Goal: Information Seeking & Learning: Learn about a topic

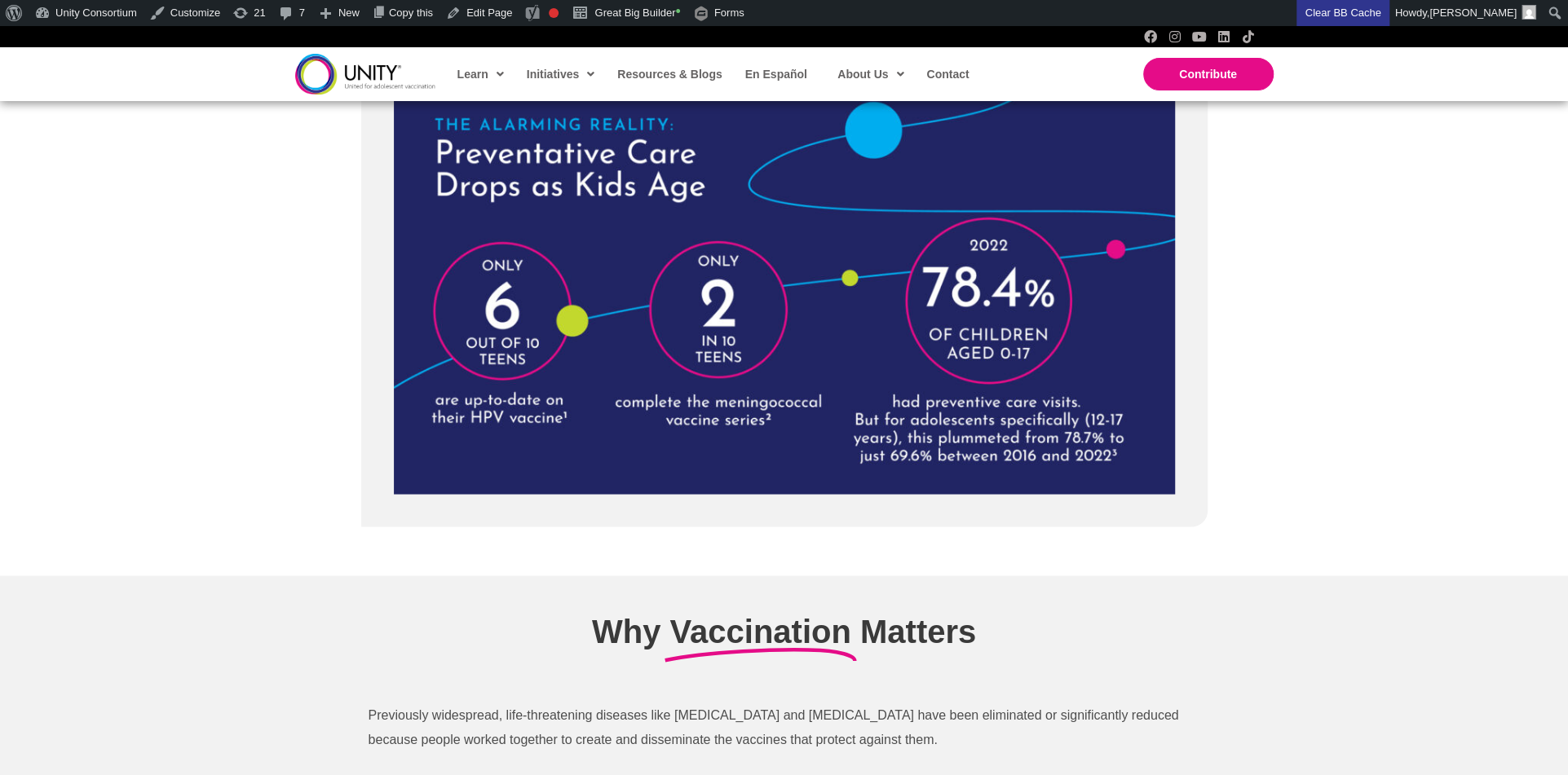
scroll to position [1426, 0]
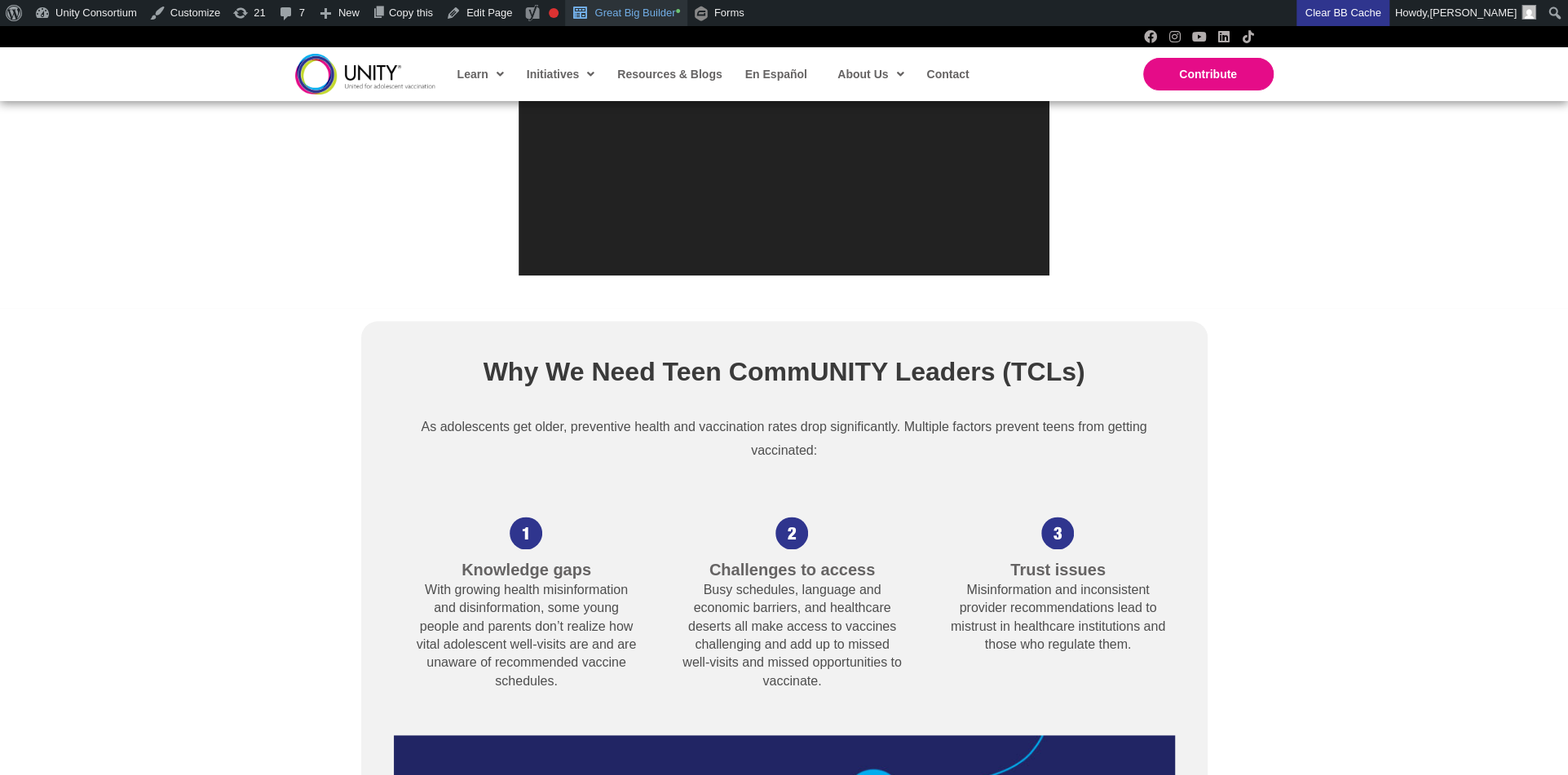
click at [679, 11] on link "Great Big Builder •" at bounding box center [625, 13] width 121 height 26
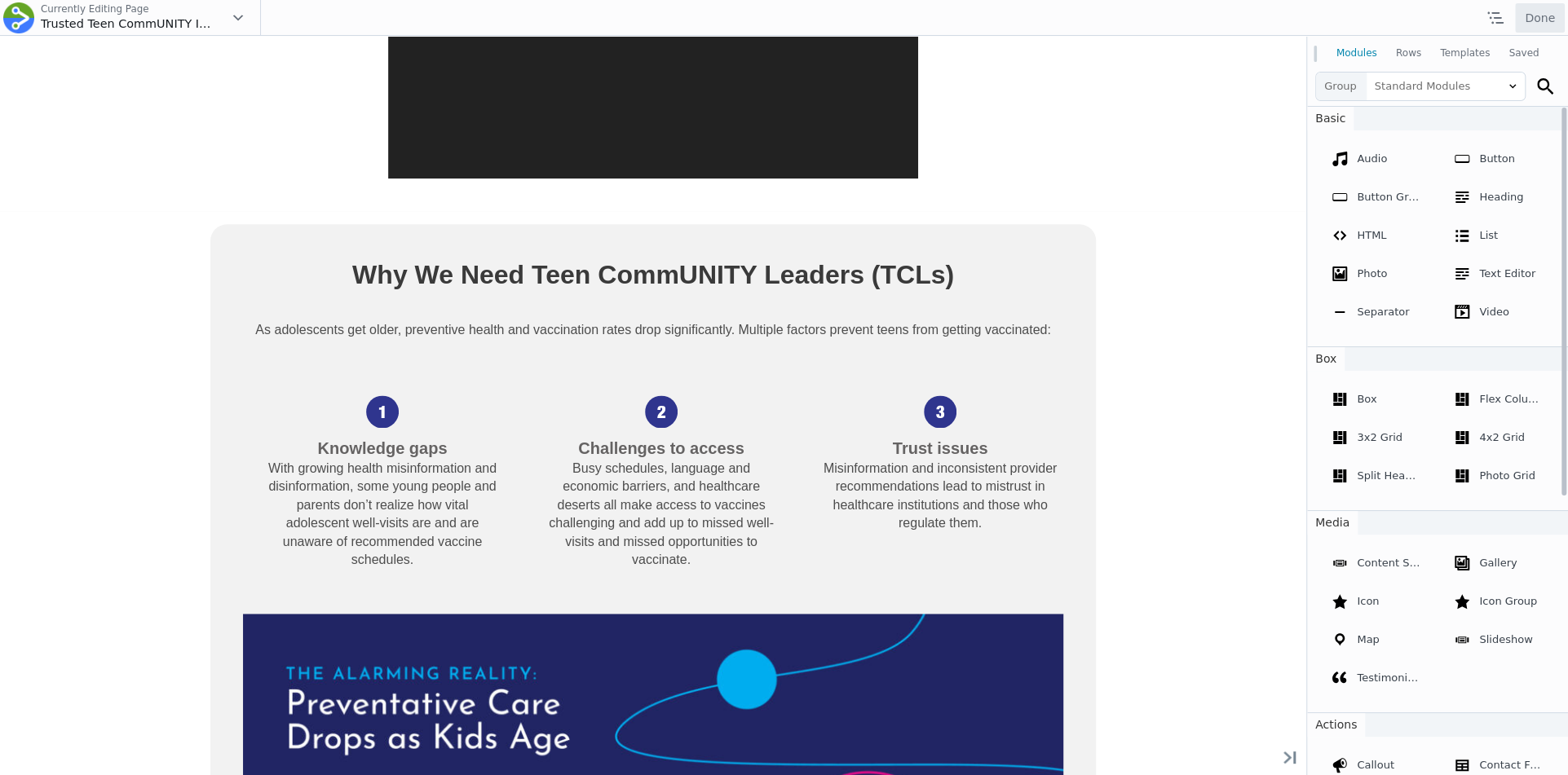
scroll to position [1536, 0]
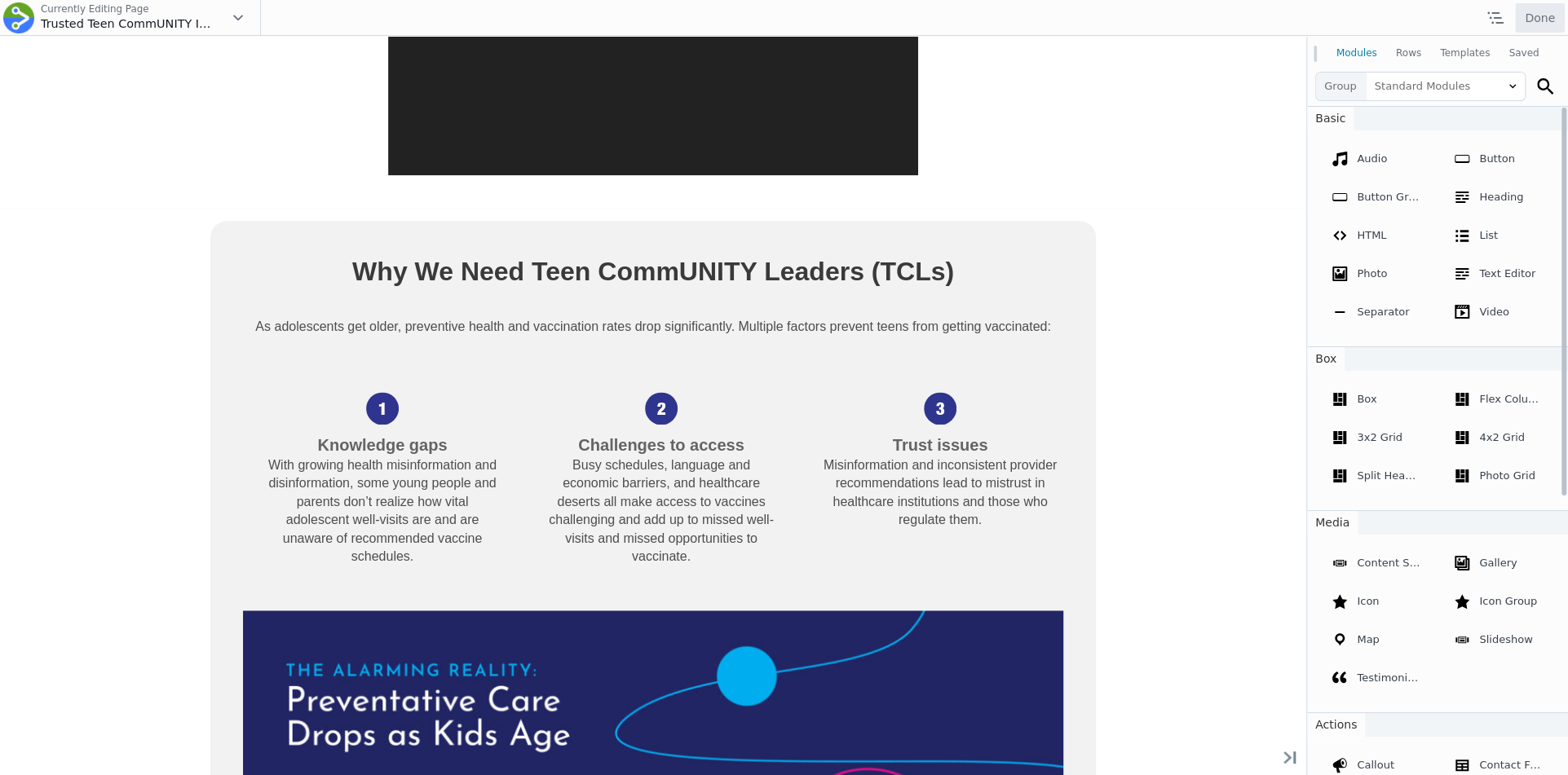
click at [886, 315] on p "As adolescents get older, preventive health and vaccination rates drop signific…" at bounding box center [653, 327] width 820 height 25
click at [895, 335] on p "As adolescents get older, preventive health and vaccination rates drop signific…" at bounding box center [653, 327] width 820 height 25
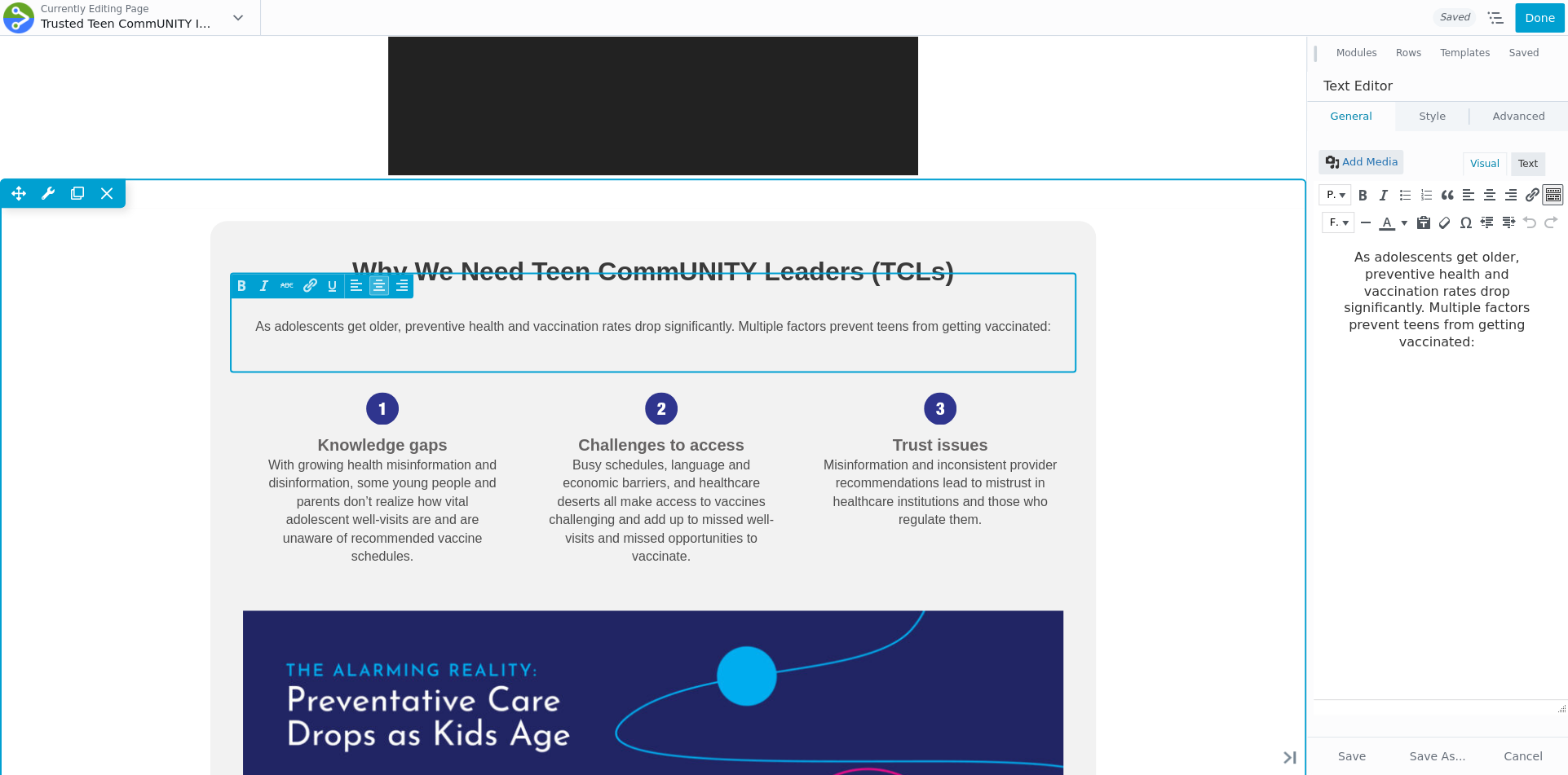
scroll to position [0, 0]
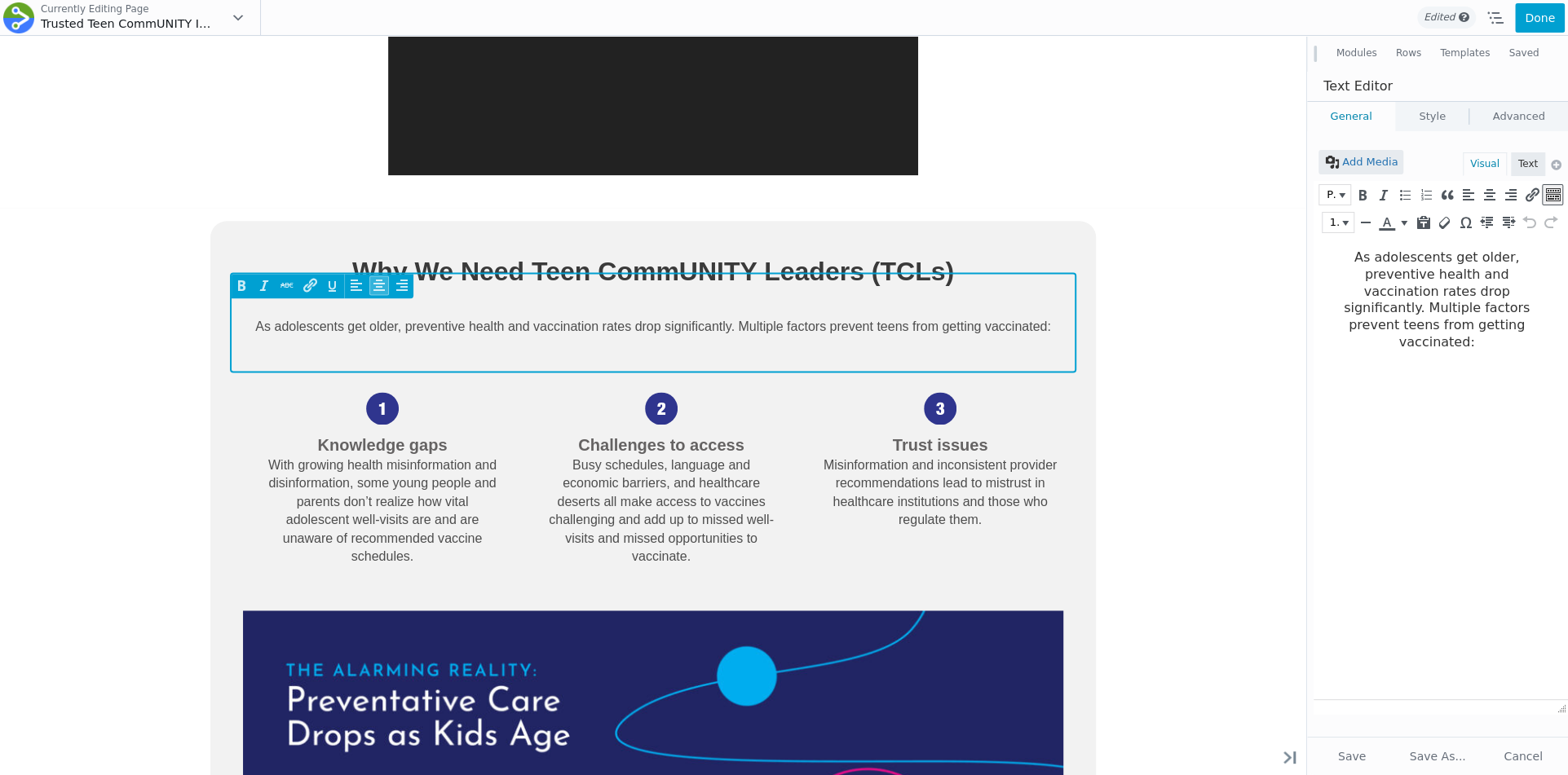
click at [1005, 336] on p "As adolescents get older, preventive health and vaccination rates drop signific…" at bounding box center [653, 327] width 820 height 25
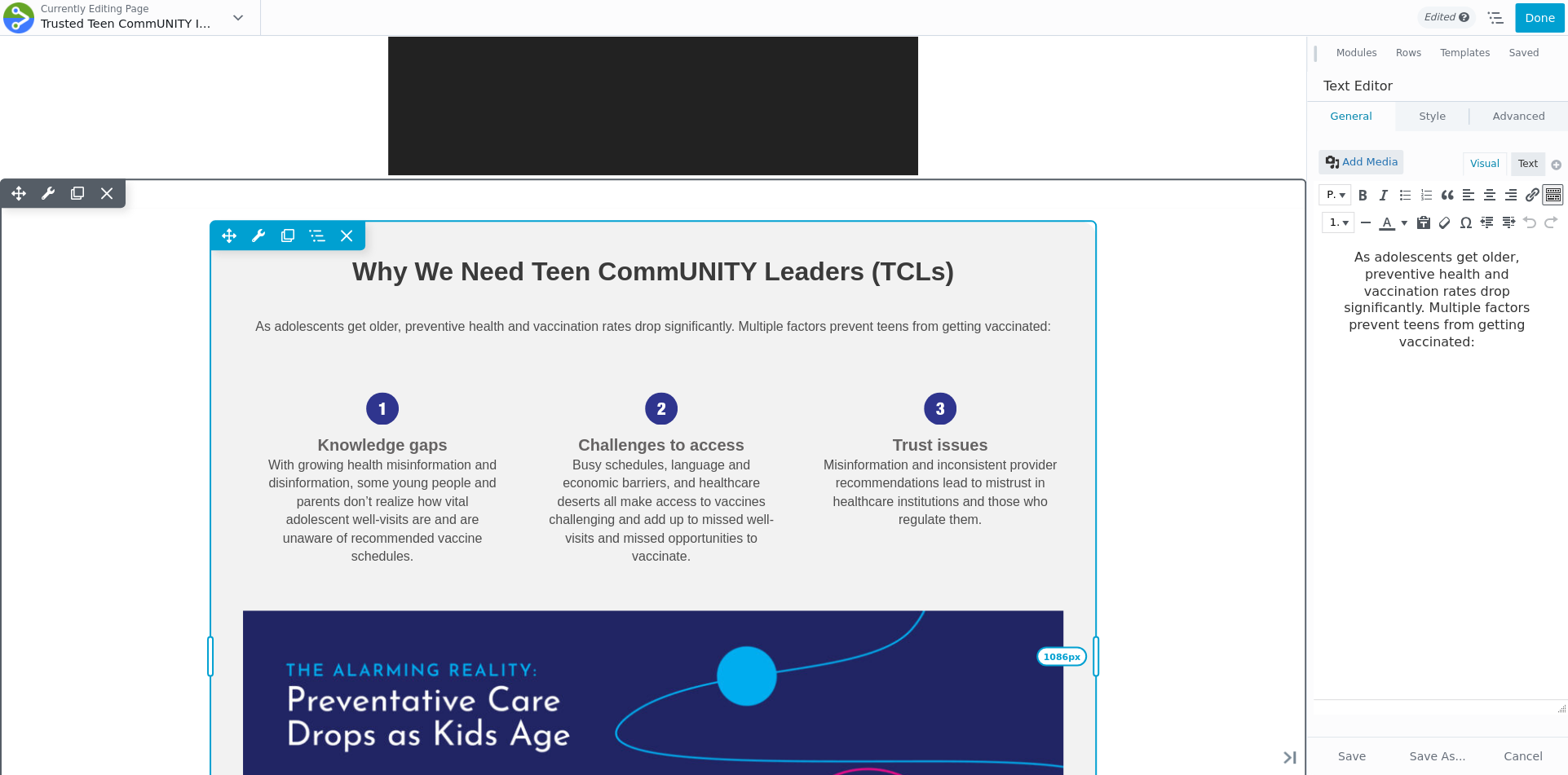
drag, startPoint x: 1056, startPoint y: 344, endPoint x: 1075, endPoint y: 338, distance: 19.9
click at [1075, 338] on div "Move Up Move Down Text Editor Settings Copy Text Editor Settings Paste Text Edi…" at bounding box center [653, 656] width 885 height 871
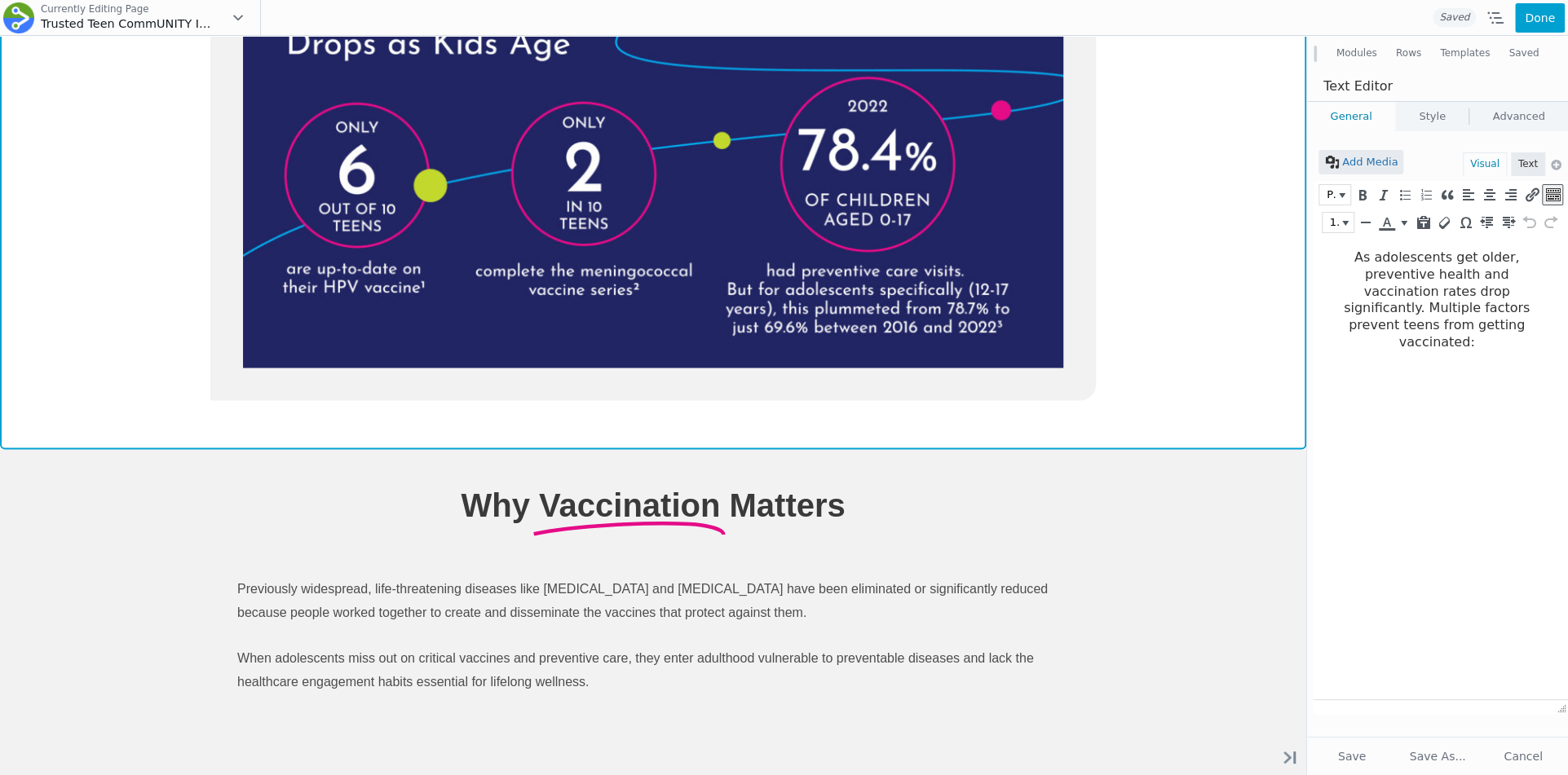
scroll to position [1952, 0]
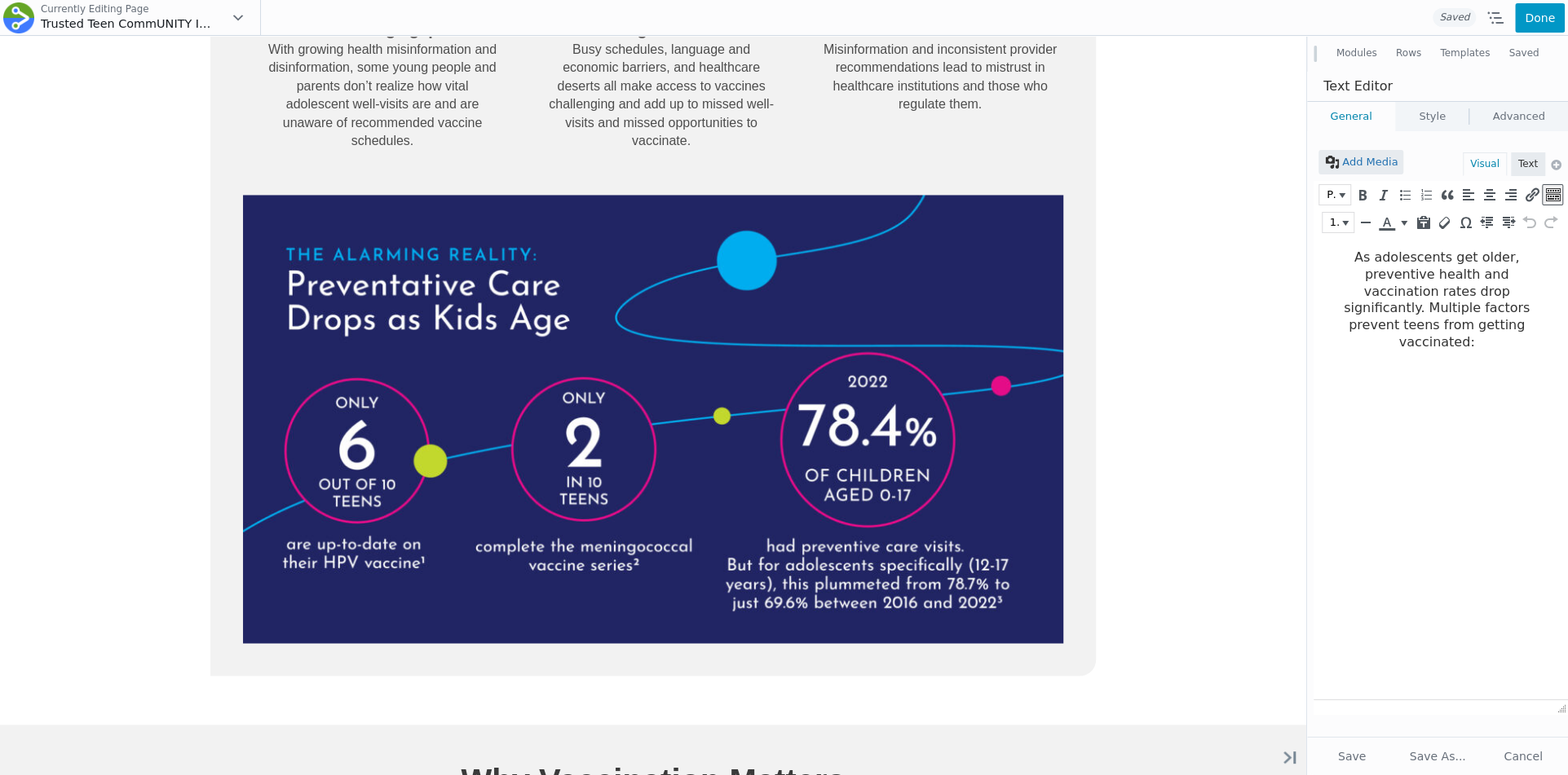
click at [1522, 11] on button "Done" at bounding box center [1539, 18] width 50 height 29
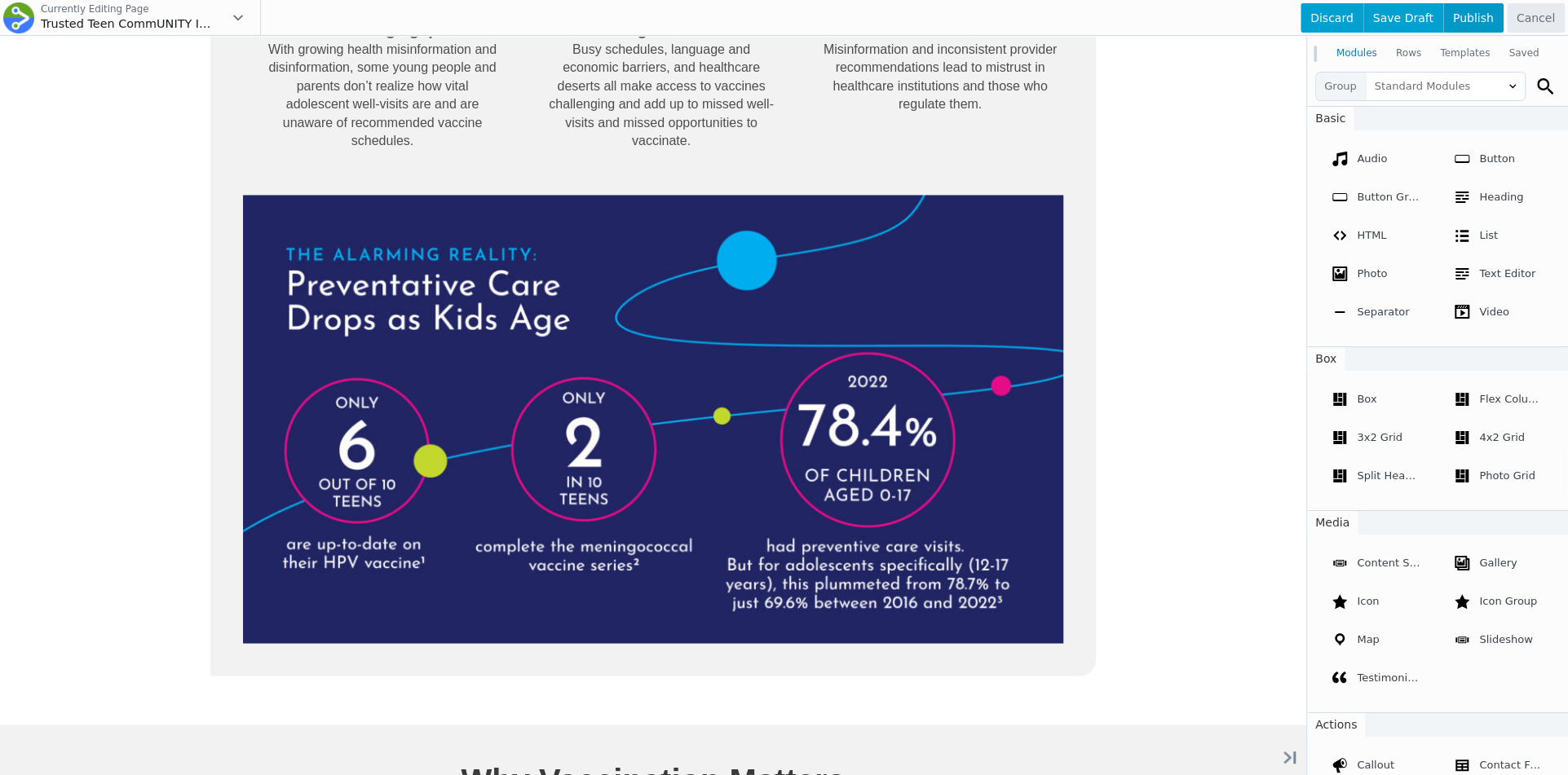
click at [1474, 20] on span "Publish" at bounding box center [1473, 18] width 61 height 29
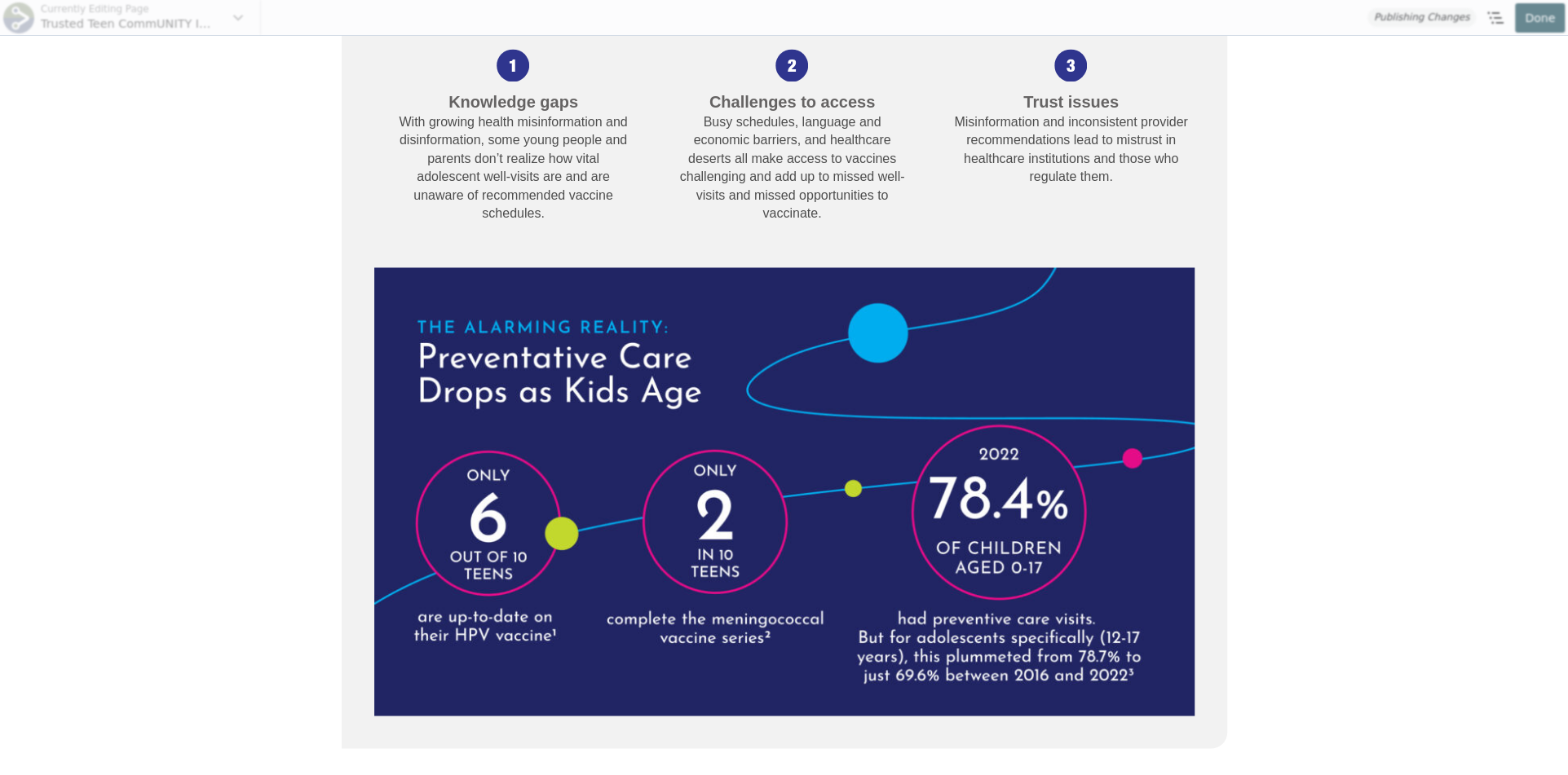
scroll to position [1749, 0]
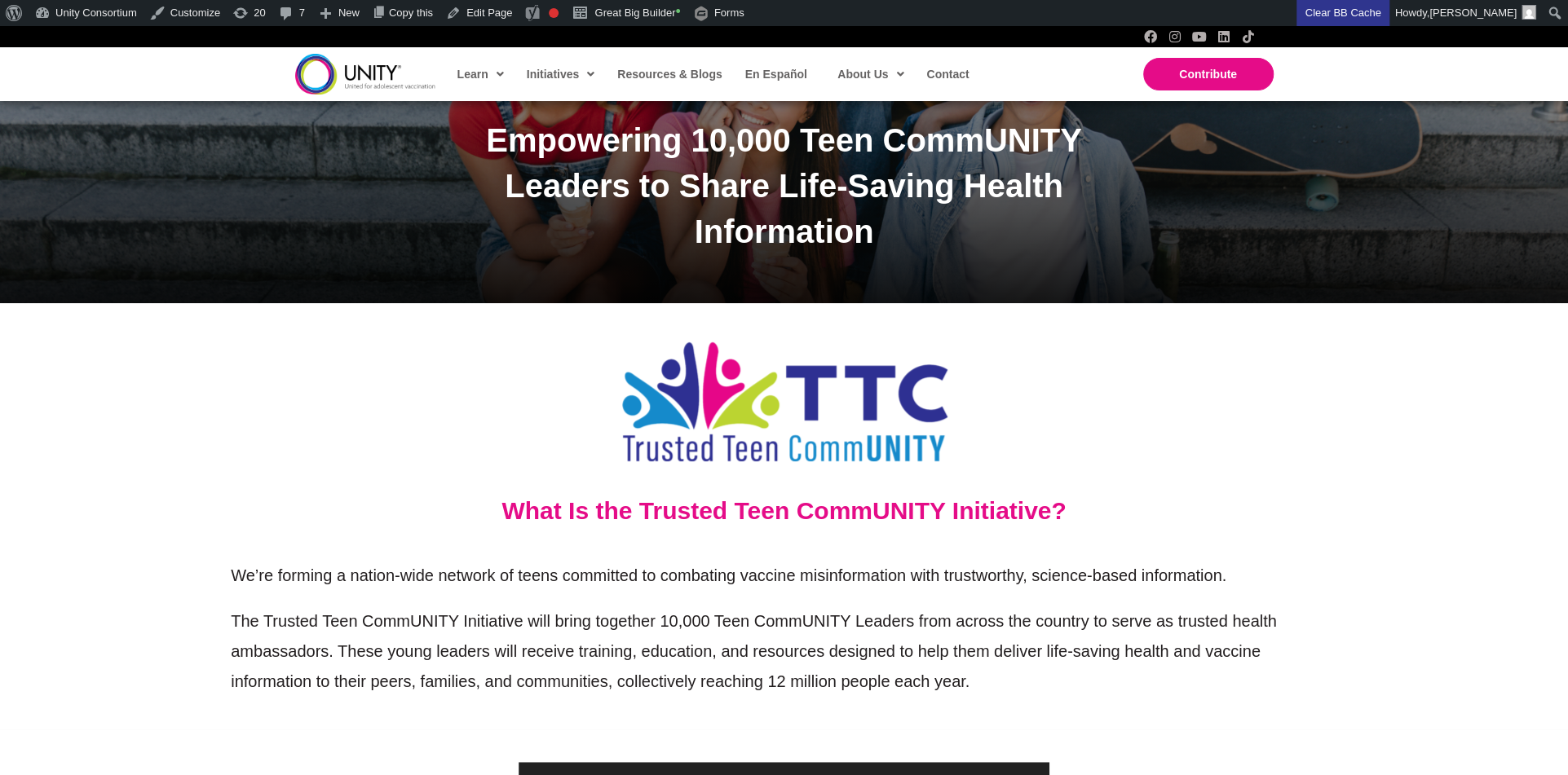
scroll to position [424, 0]
